Goal: Transaction & Acquisition: Purchase product/service

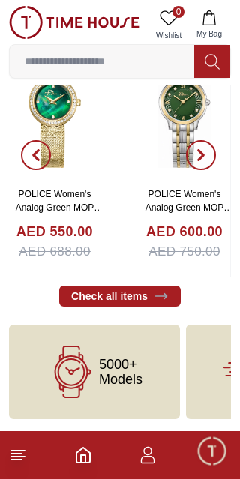
scroll to position [3022, 0]
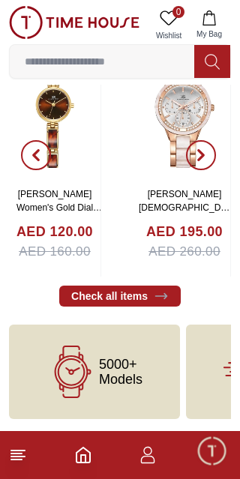
click at [72, 166] on img at bounding box center [54, 109] width 91 height 150
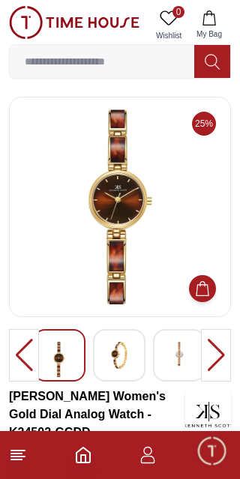
click at [151, 455] on icon "button" at bounding box center [148, 455] width 18 height 18
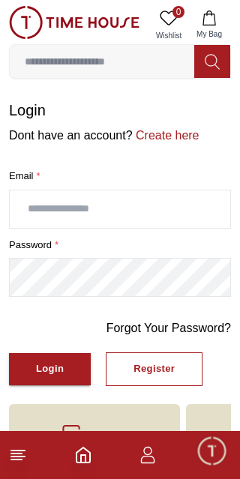
click at [112, 203] on input "text" at bounding box center [120, 208] width 220 height 37
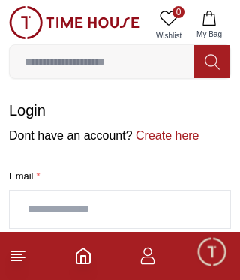
type input "*"
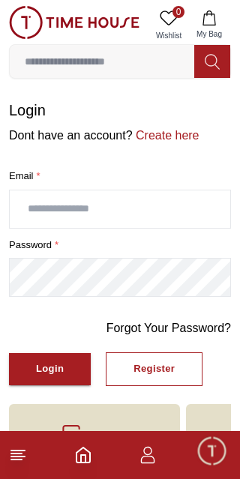
type input "**********"
click at [51, 378] on div "Login" at bounding box center [50, 368] width 28 height 17
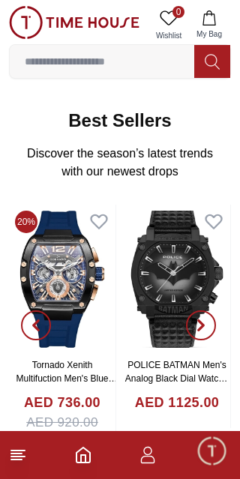
scroll to position [176, 0]
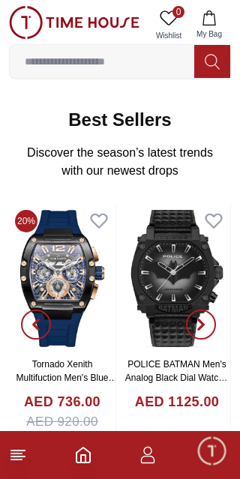
click at [26, 453] on icon at bounding box center [18, 455] width 18 height 18
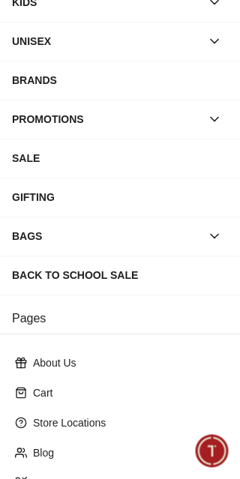
scroll to position [0, 0]
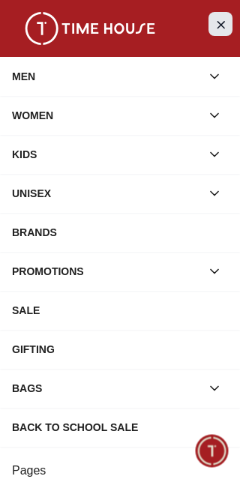
click at [221, 20] on icon "Close Menu" at bounding box center [220, 24] width 12 height 19
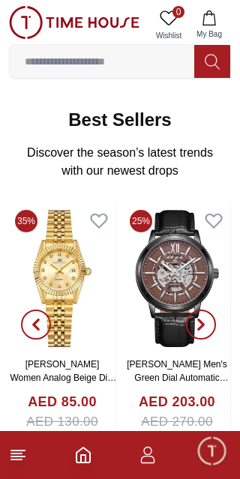
click at [223, 18] on button "My Bag" at bounding box center [208, 25] width 43 height 38
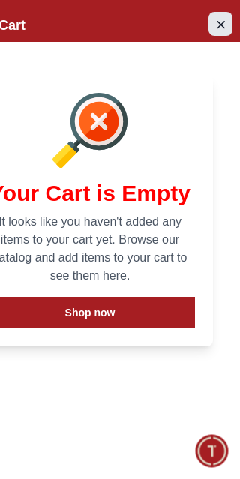
click at [223, 25] on icon "Close Account" at bounding box center [220, 24] width 12 height 19
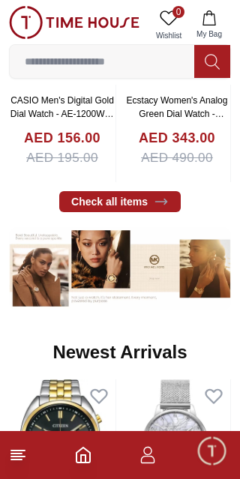
scroll to position [437, 0]
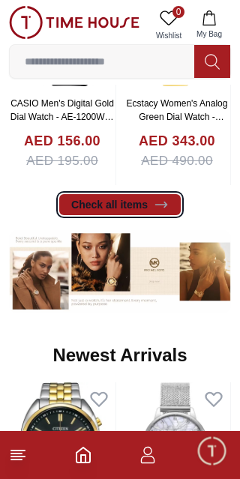
click at [174, 215] on link "Check all items" at bounding box center [119, 204] width 121 height 21
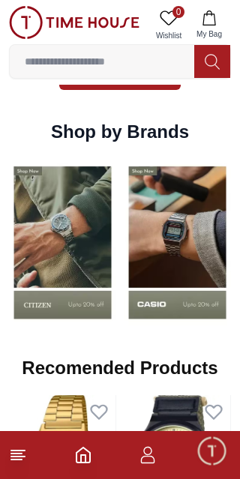
scroll to position [1014, 0]
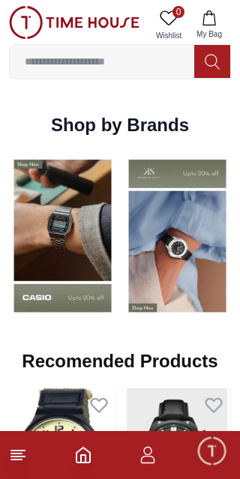
click at [212, 451] on span "Minimize live chat window" at bounding box center [211, 450] width 43 height 43
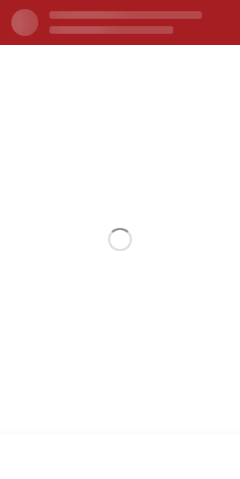
scroll to position [0, 0]
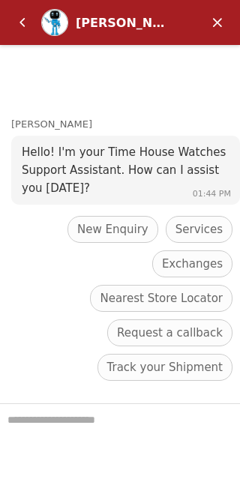
click at [221, 16] on em "Minimize" at bounding box center [217, 22] width 30 height 30
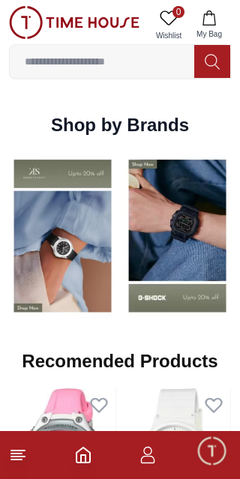
click at [90, 452] on icon "Home" at bounding box center [82, 454] width 13 height 15
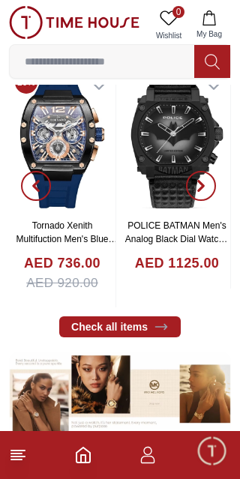
scroll to position [321, 0]
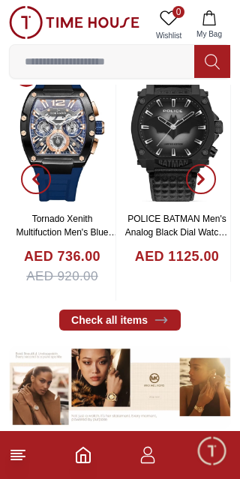
click at [19, 456] on line at bounding box center [17, 456] width 13 height 0
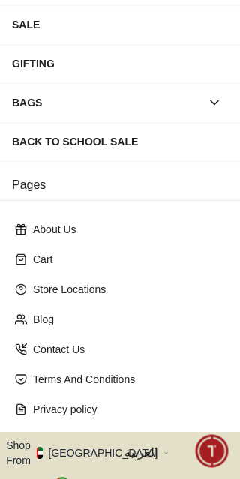
scroll to position [292, 0]
